Goal: Task Accomplishment & Management: Use online tool/utility

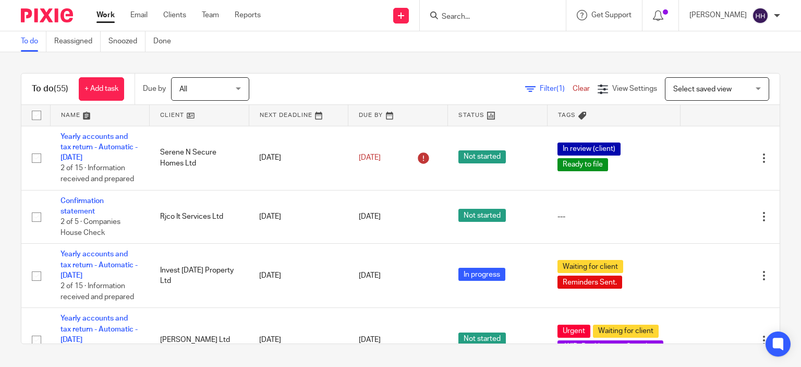
click at [476, 25] on div at bounding box center [493, 15] width 146 height 31
click at [460, 13] on input "Search" at bounding box center [488, 17] width 94 height 9
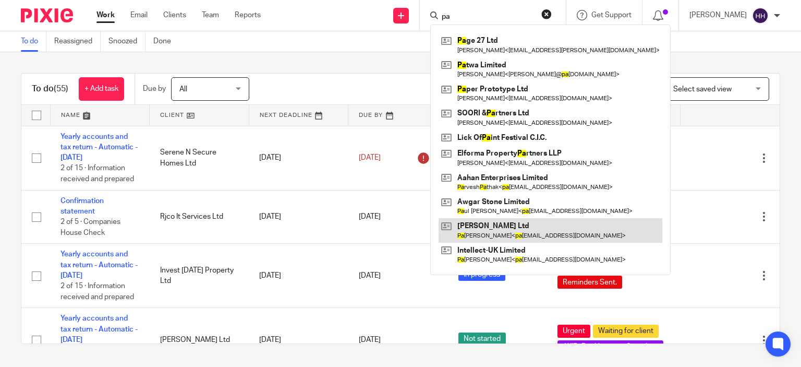
type input "pa"
click at [453, 228] on link at bounding box center [551, 230] width 224 height 24
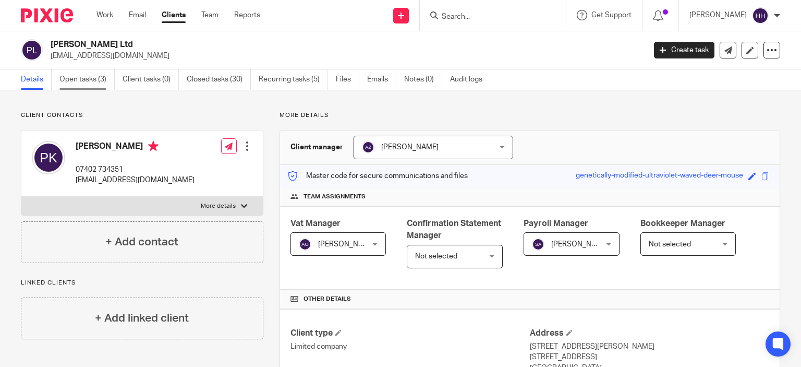
click at [79, 80] on link "Open tasks (3)" at bounding box center [86, 79] width 55 height 20
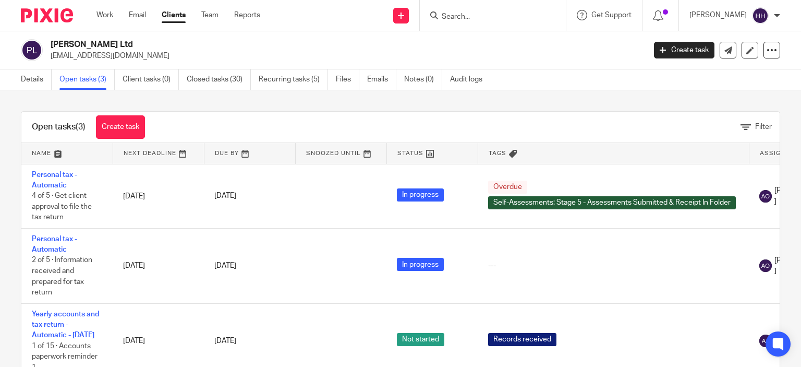
click at [481, 13] on input "Search" at bounding box center [488, 17] width 94 height 9
click at [55, 15] on img at bounding box center [47, 15] width 52 height 14
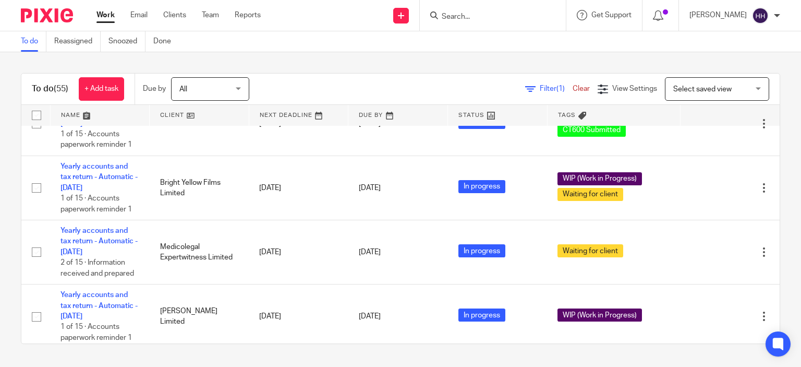
scroll to position [536, 0]
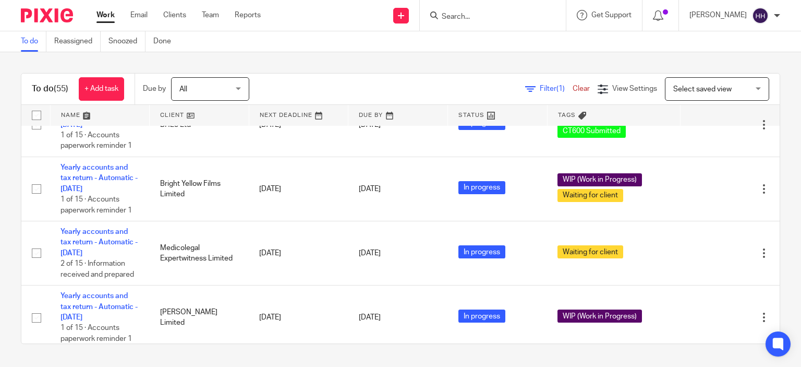
click at [347, 28] on div "Send new email Create task Add client Get Support Contact Support Help Document…" at bounding box center [538, 15] width 525 height 31
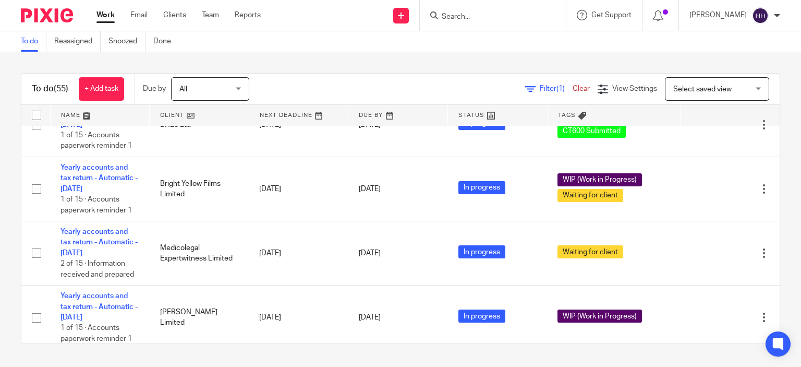
click at [347, 28] on div "Send new email Create task Add client Get Support Contact Support Help Document…" at bounding box center [538, 15] width 525 height 31
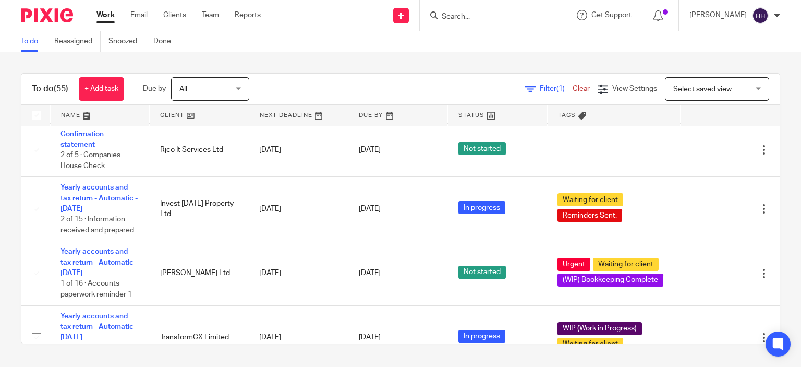
scroll to position [164, 0]
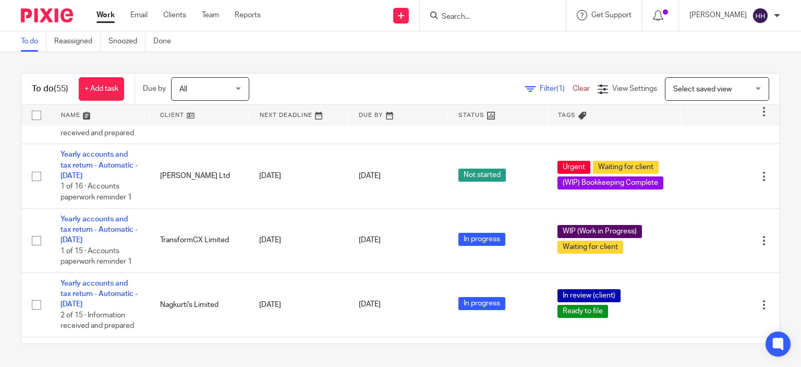
click at [490, 14] on input "Search" at bounding box center [488, 17] width 94 height 9
paste input "Montechristo"
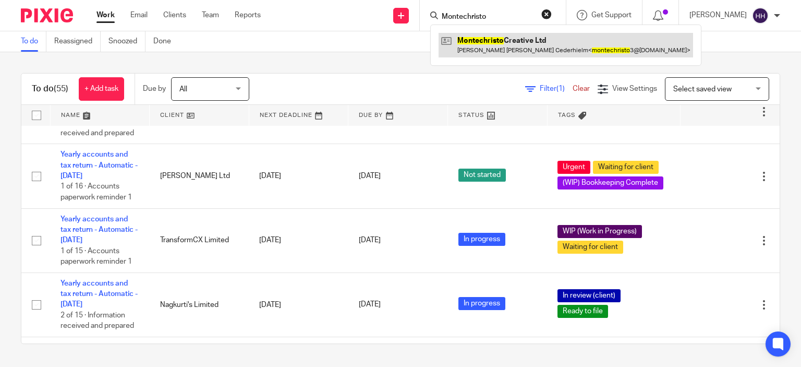
type input "Montechristo"
click at [457, 39] on link at bounding box center [566, 45] width 255 height 24
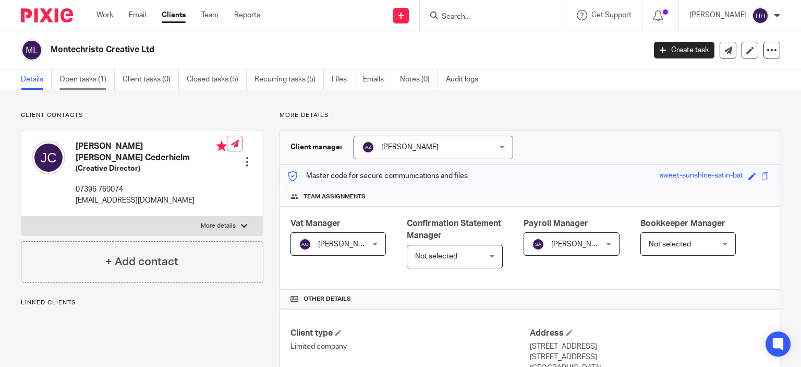
click at [74, 79] on link "Open tasks (1)" at bounding box center [86, 79] width 55 height 20
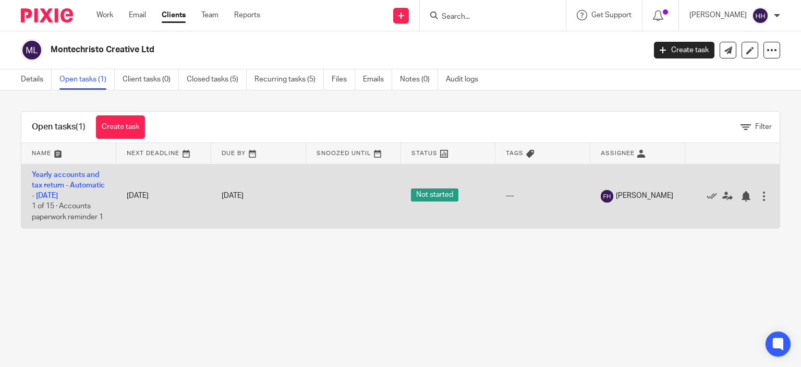
click at [52, 180] on td "Yearly accounts and tax return - Automatic - [DATE] 1 of 15 · Accounts paperwor…" at bounding box center [68, 196] width 95 height 64
click at [50, 184] on link "Yearly accounts and tax return - Automatic - [DATE]" at bounding box center [68, 185] width 73 height 29
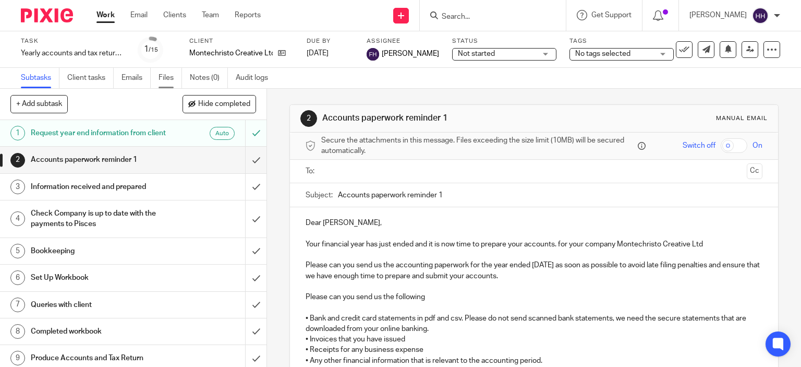
click at [161, 77] on link "Files" at bounding box center [170, 78] width 23 height 20
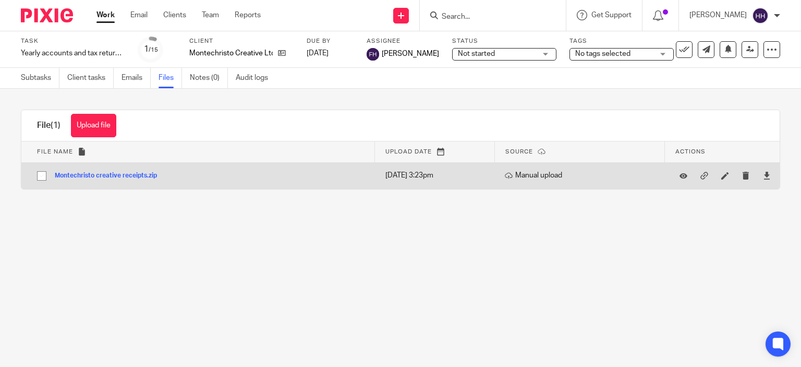
click at [114, 175] on button "Montechristo creative receipts.zip" at bounding box center [110, 175] width 110 height 7
